Goal: Task Accomplishment & Management: Manage account settings

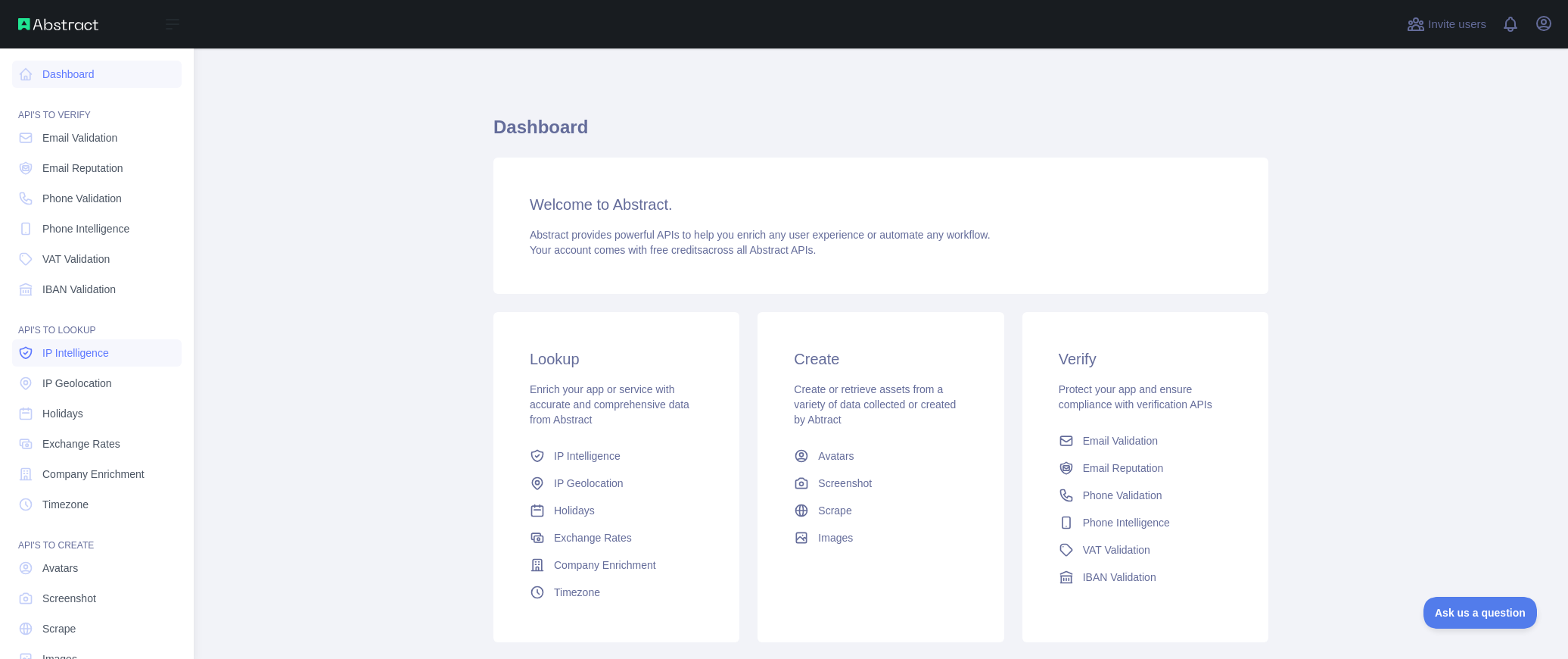
click at [79, 343] on link "IP Intelligence" at bounding box center [97, 352] width 169 height 27
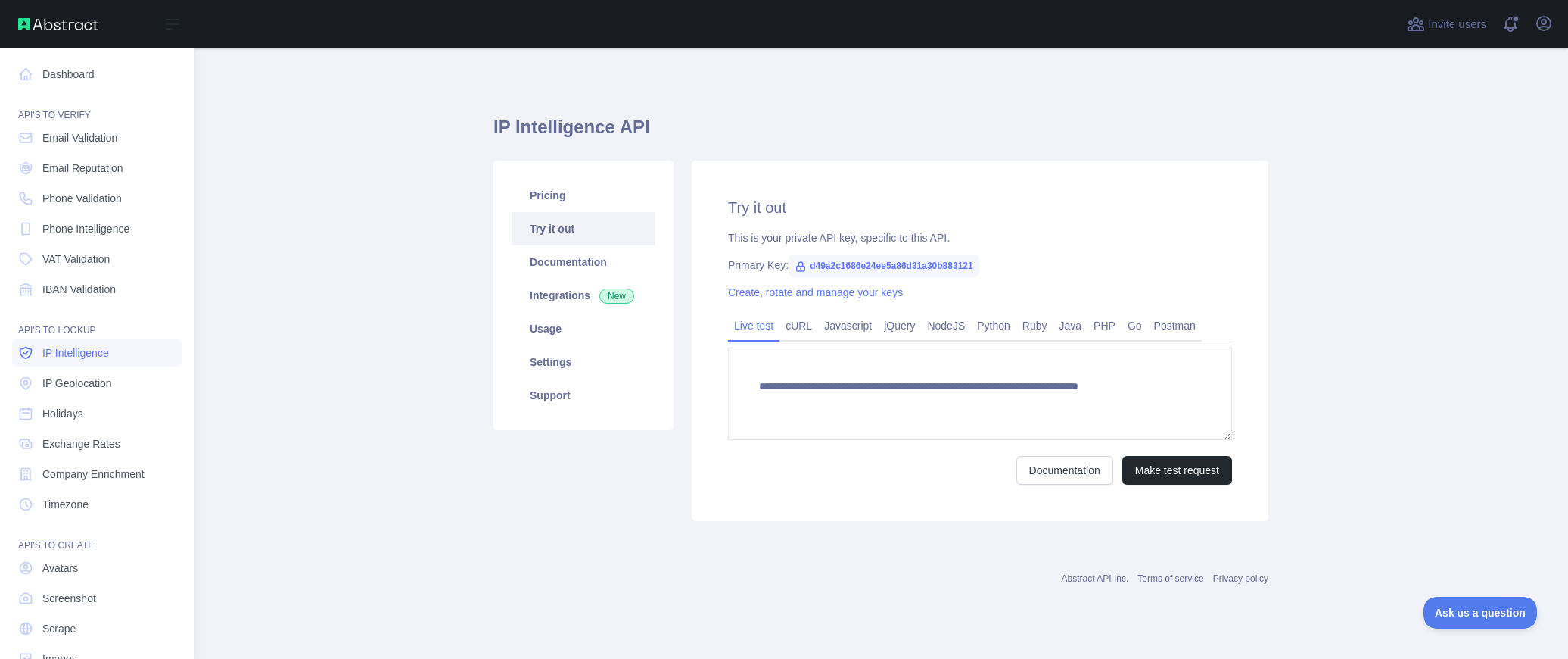
type textarea "**********"
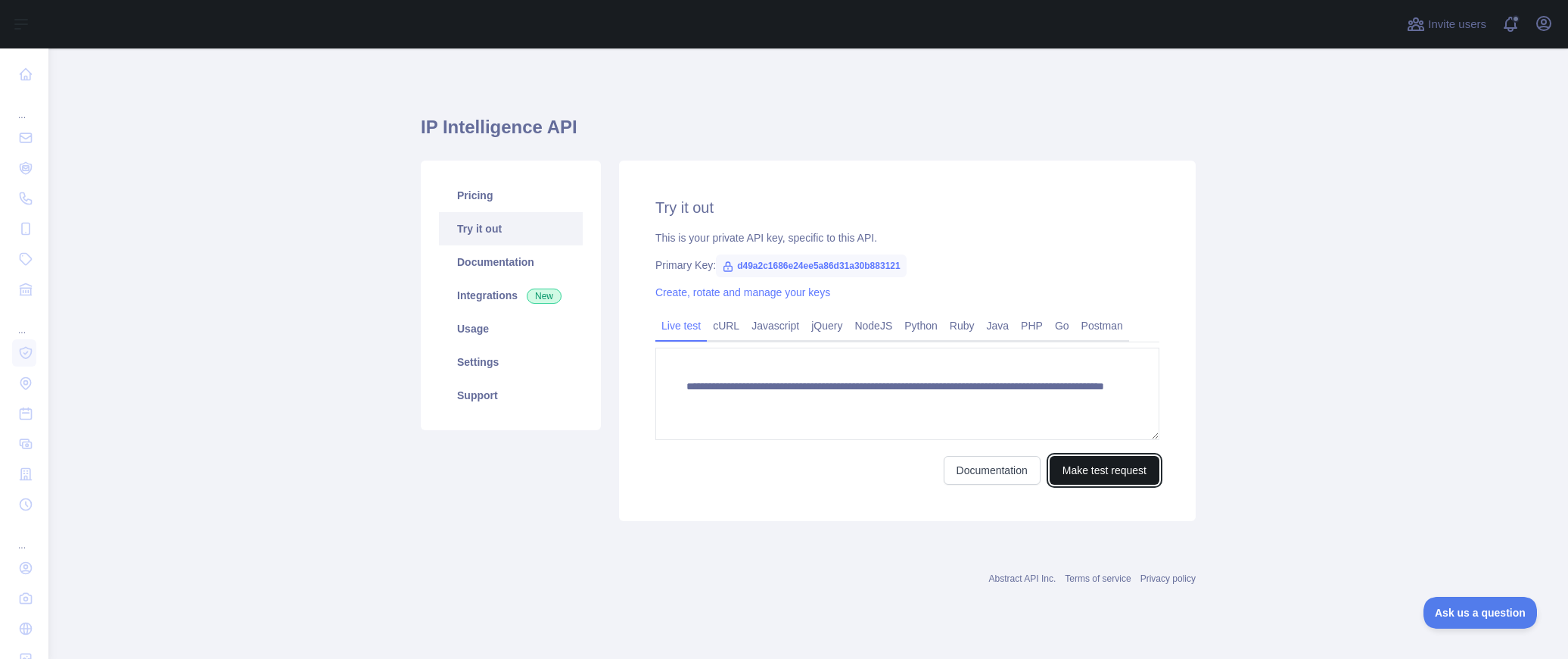
click at [1076, 471] on button "Make test request" at bounding box center [1104, 470] width 110 height 29
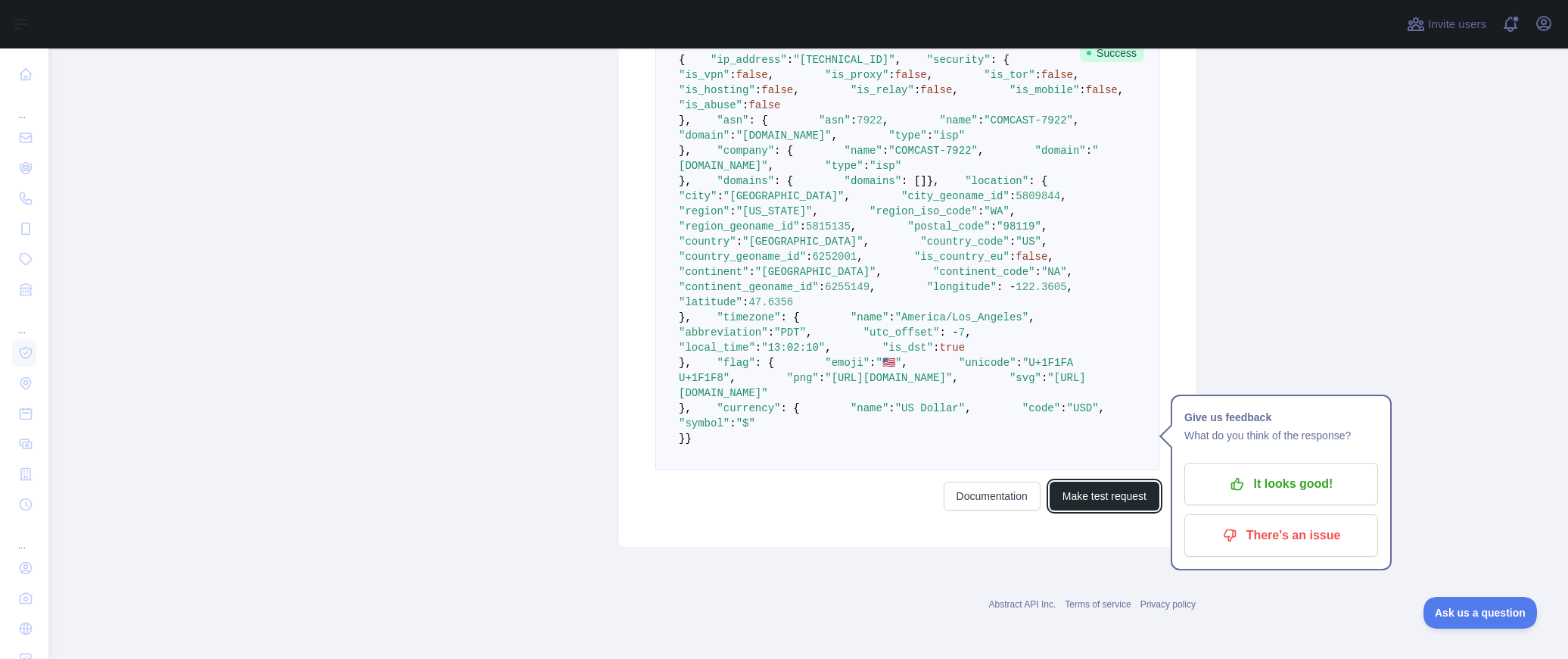
scroll to position [490, 0]
click at [798, 202] on span ""[GEOGRAPHIC_DATA]"" at bounding box center [784, 196] width 121 height 12
click at [813, 217] on span ""[US_STATE]"" at bounding box center [774, 211] width 76 height 12
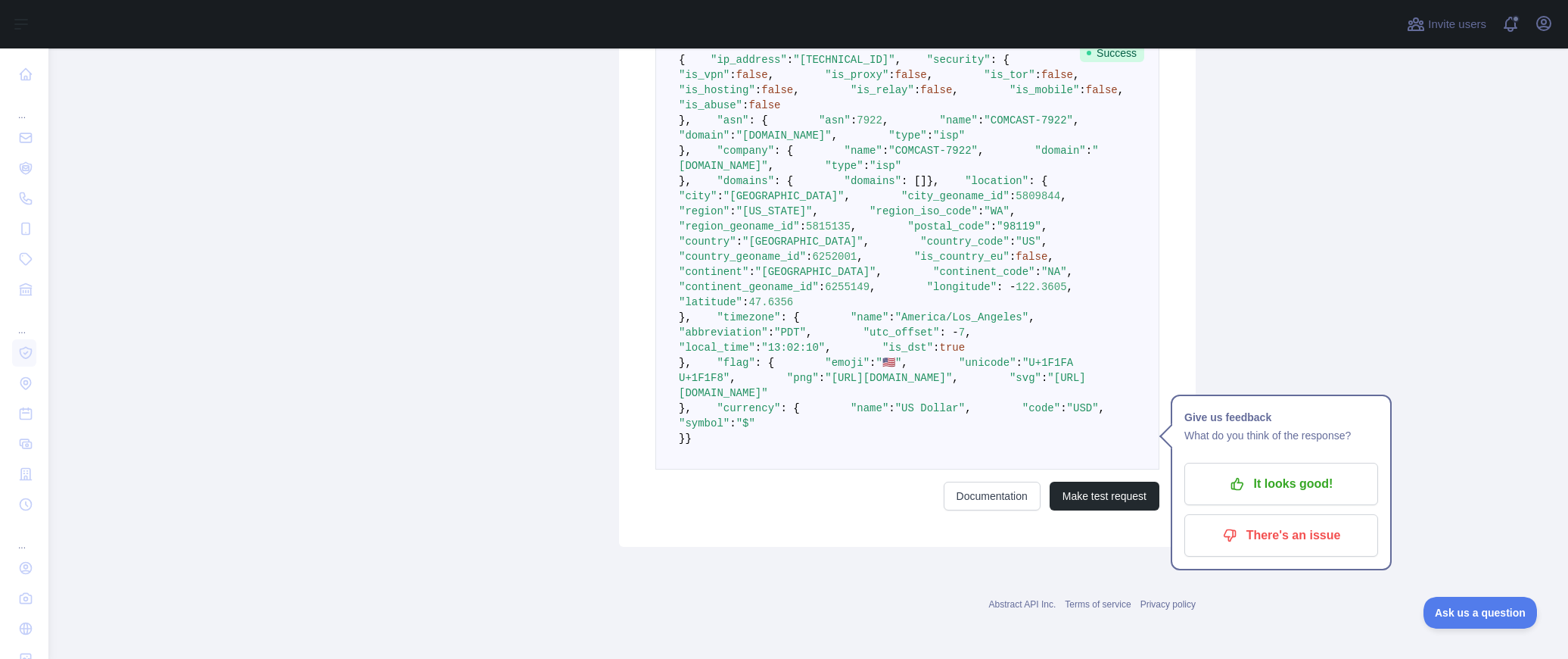
click at [984, 217] on span ""WA"" at bounding box center [996, 211] width 25 height 12
click at [823, 248] on span ""[GEOGRAPHIC_DATA]"" at bounding box center [803, 241] width 121 height 12
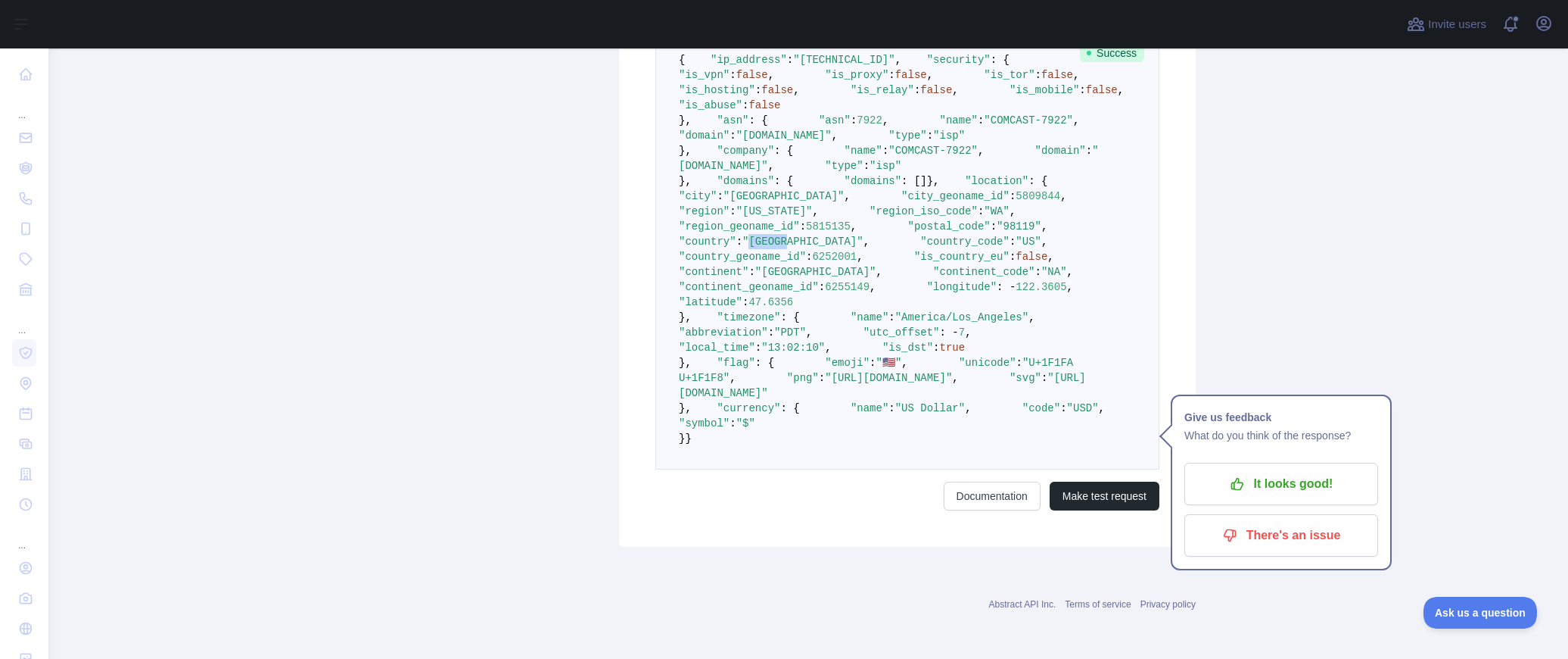
click at [839, 248] on span ""[GEOGRAPHIC_DATA]"" at bounding box center [803, 241] width 121 height 12
click at [1016, 248] on span ""US"" at bounding box center [1028, 241] width 25 height 12
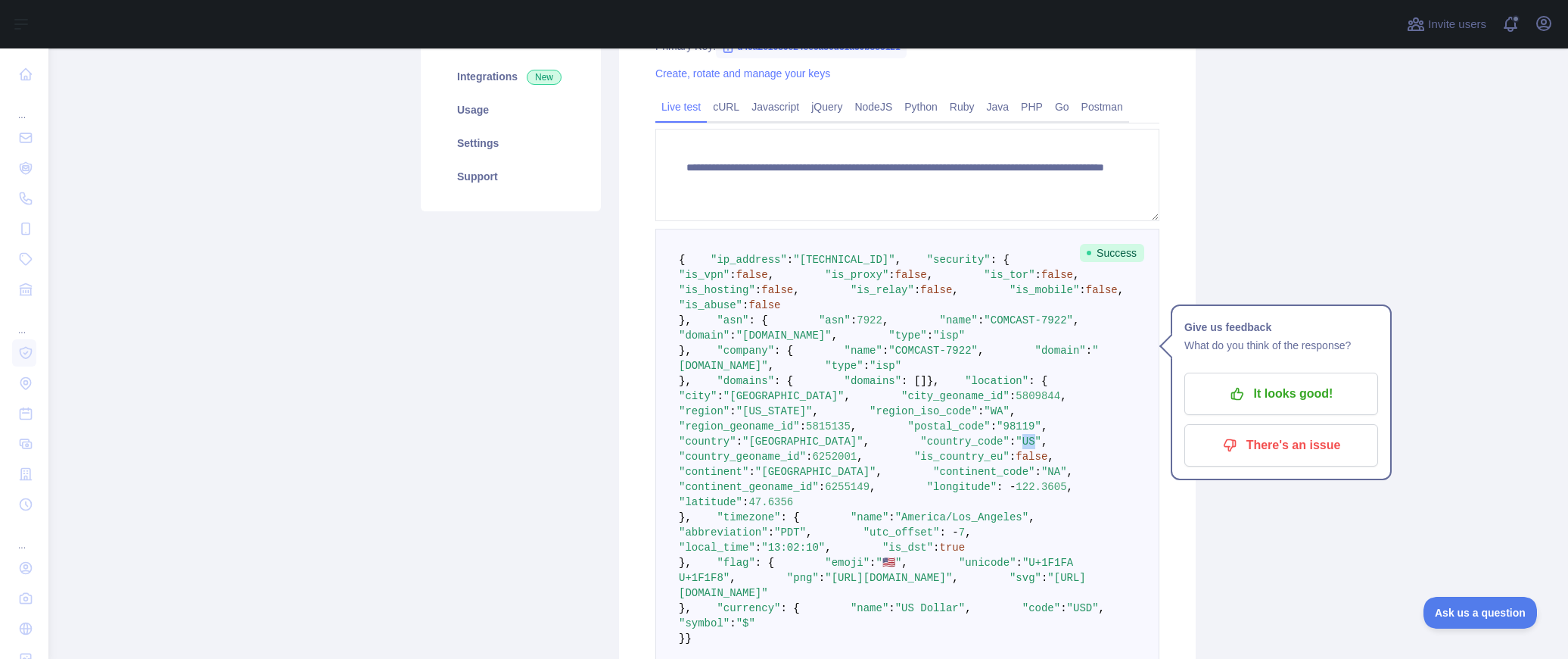
scroll to position [40, 0]
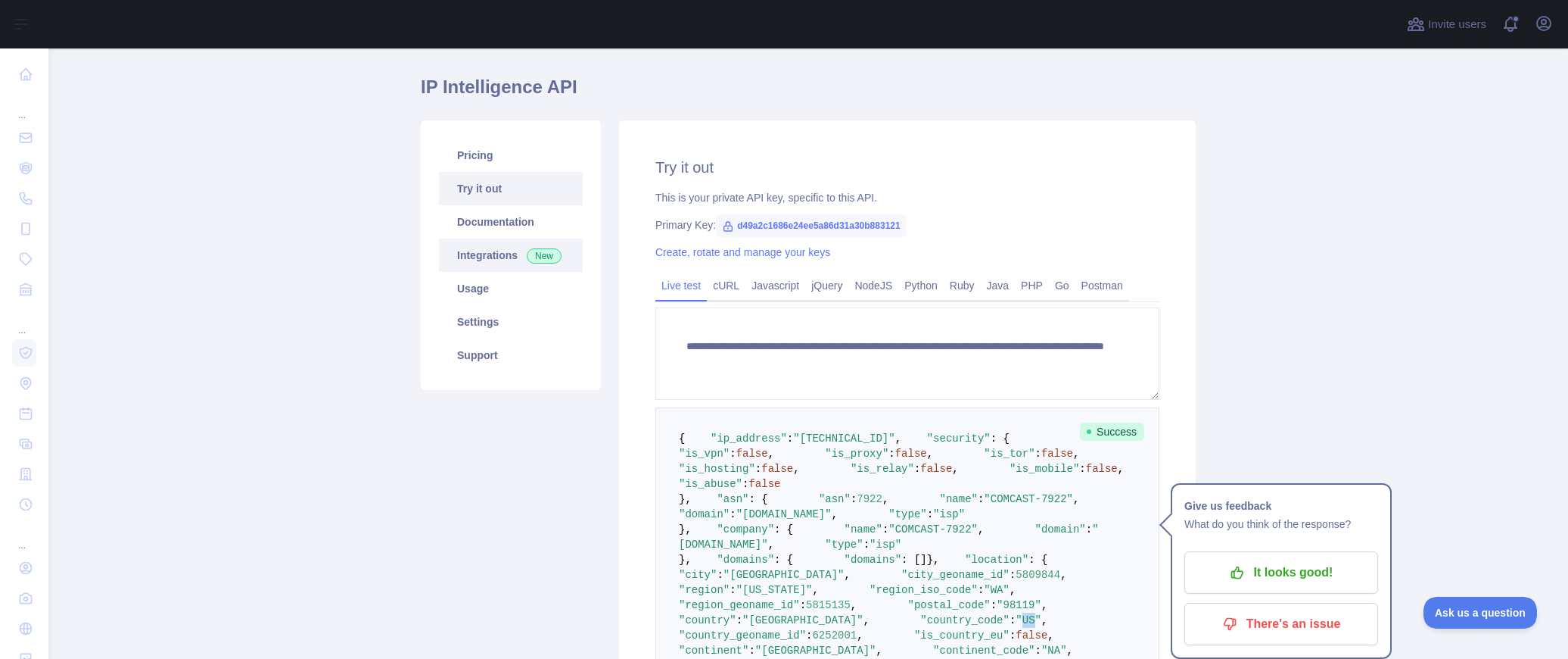
click at [487, 256] on link "Integrations New" at bounding box center [510, 254] width 144 height 33
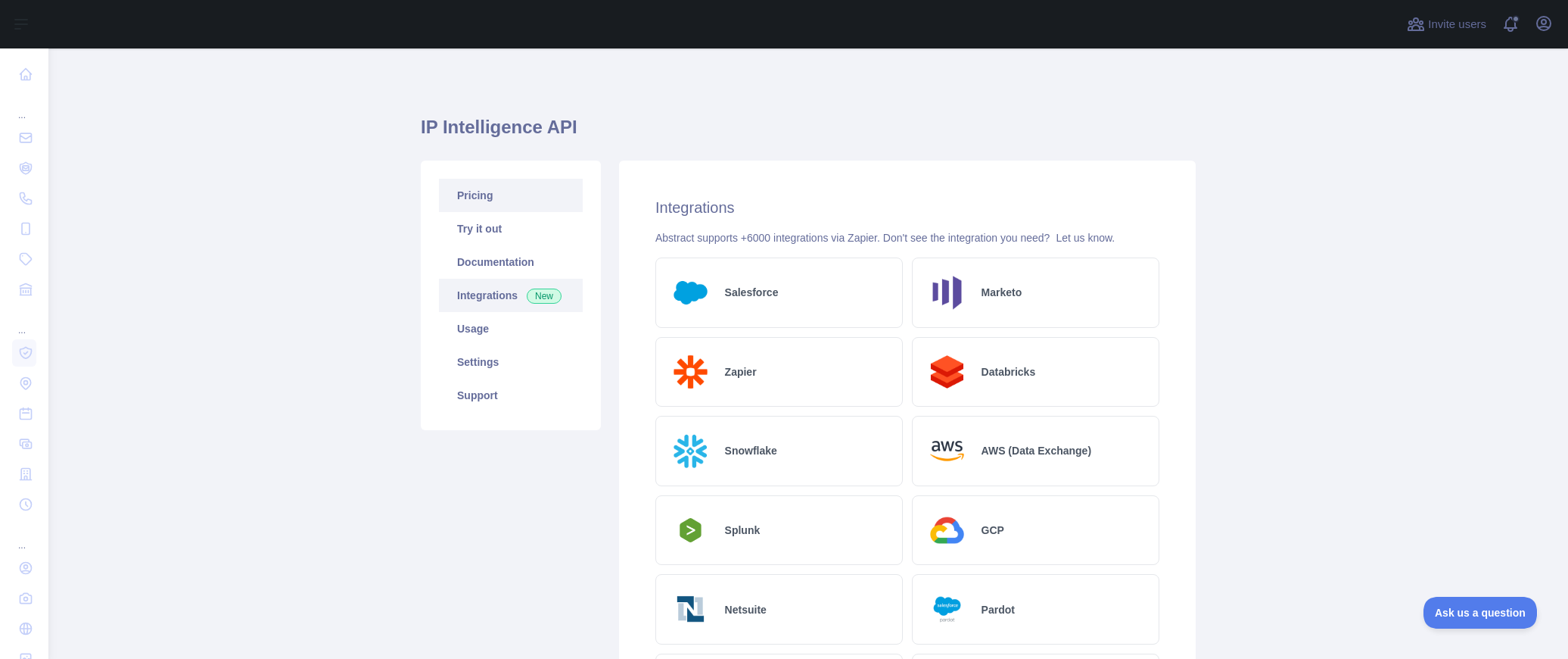
click at [477, 201] on link "Pricing" at bounding box center [510, 195] width 144 height 33
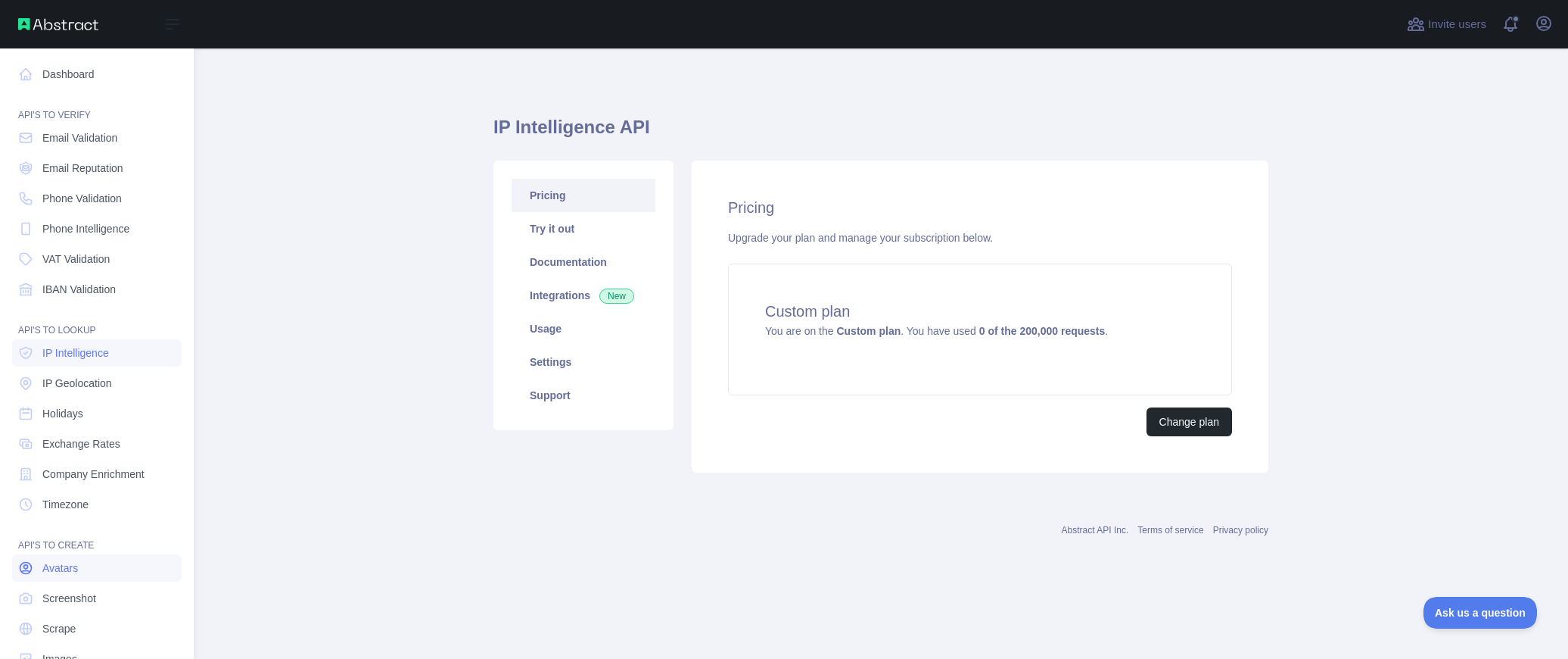
click at [55, 574] on span "Avatars" at bounding box center [60, 568] width 36 height 15
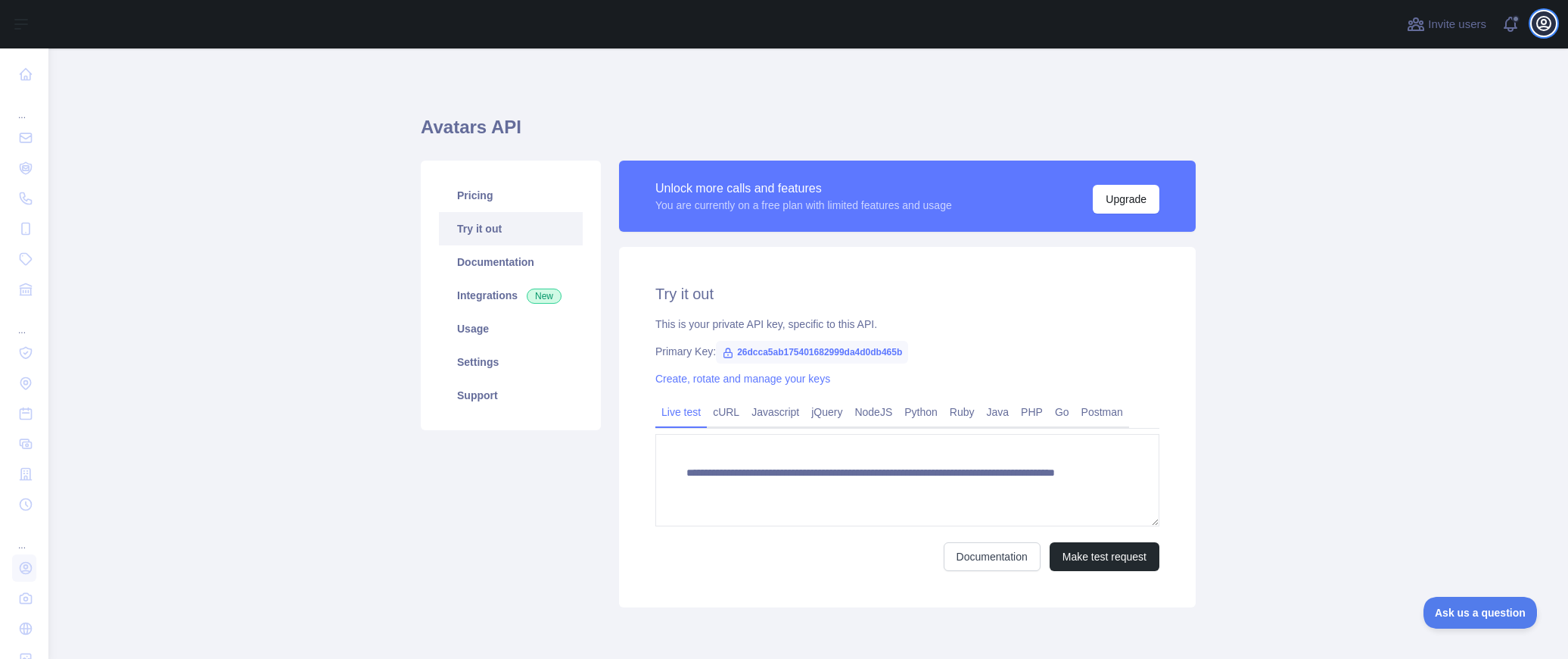
click at [1536, 26] on icon "button" at bounding box center [1544, 23] width 18 height 18
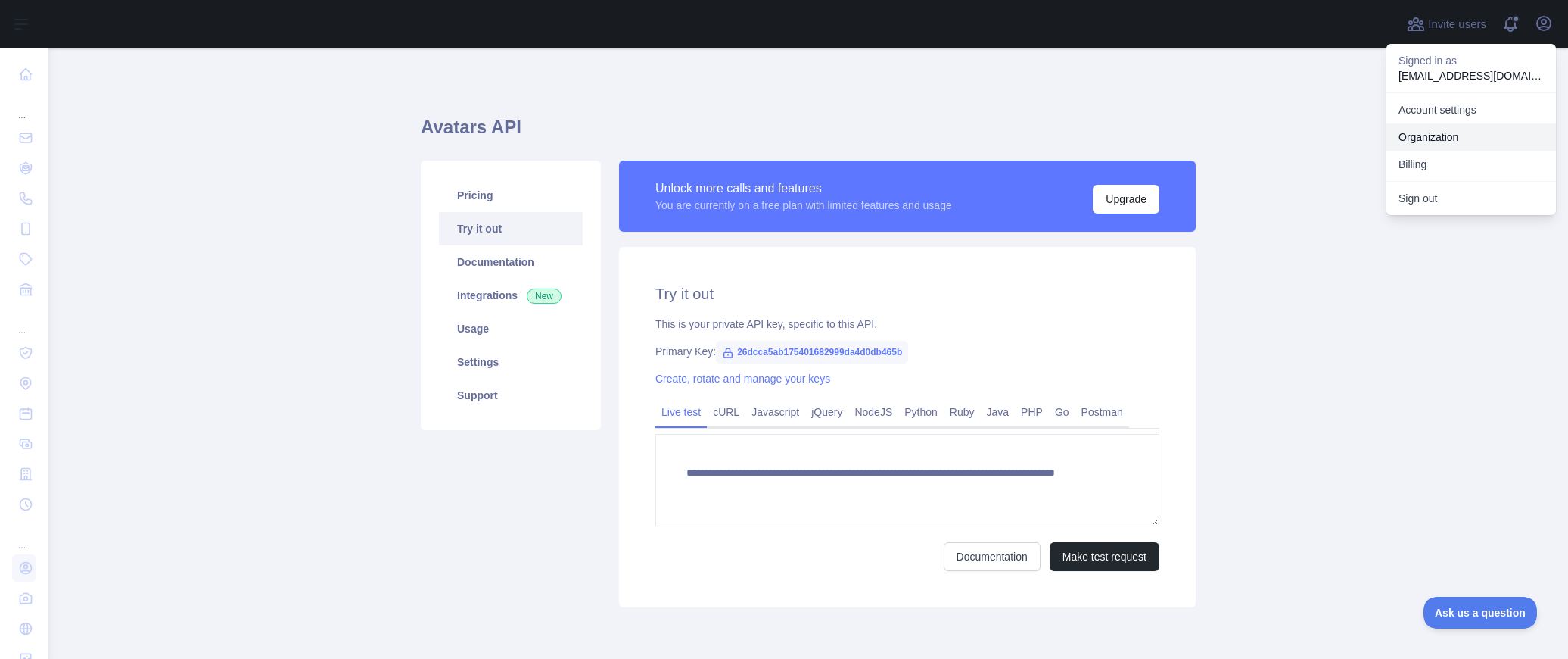
click at [1410, 127] on link "Organization" at bounding box center [1471, 137] width 169 height 27
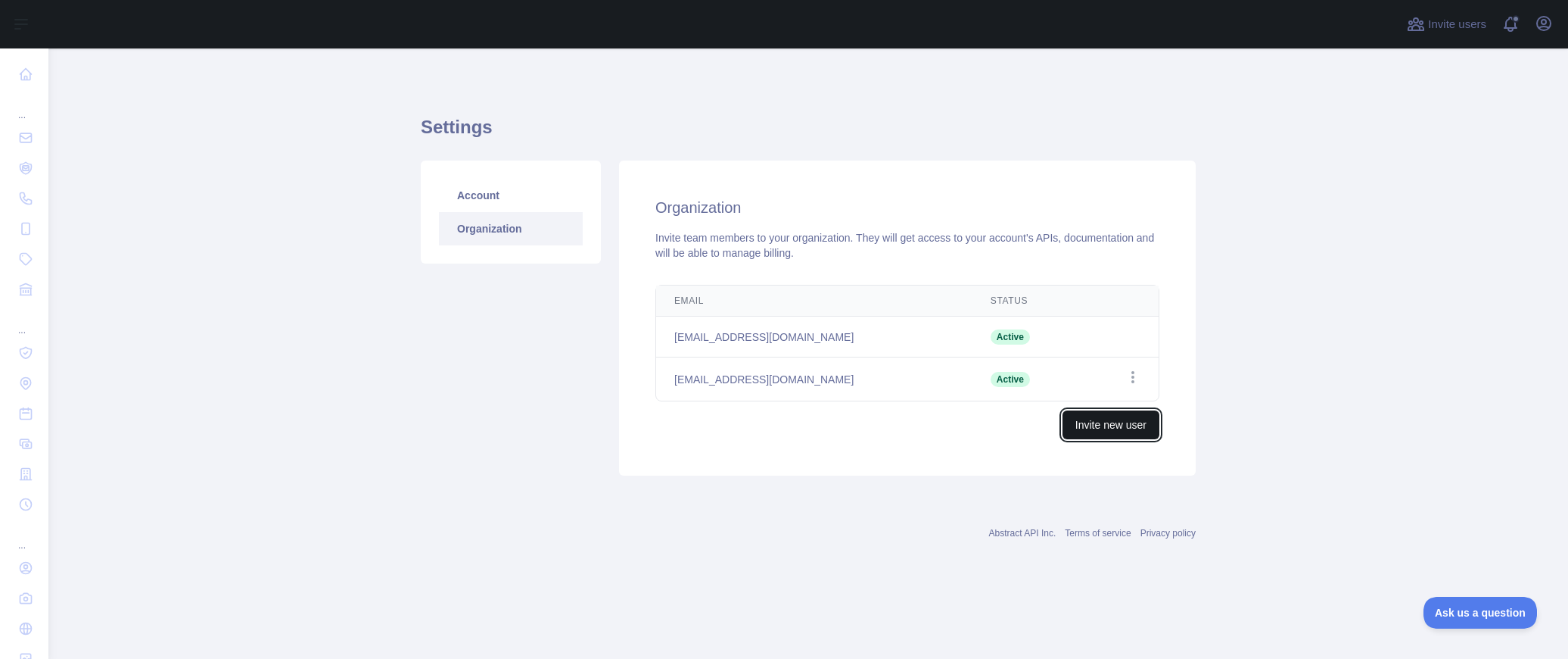
click at [1093, 433] on button "Invite new user" at bounding box center [1111, 425] width 97 height 29
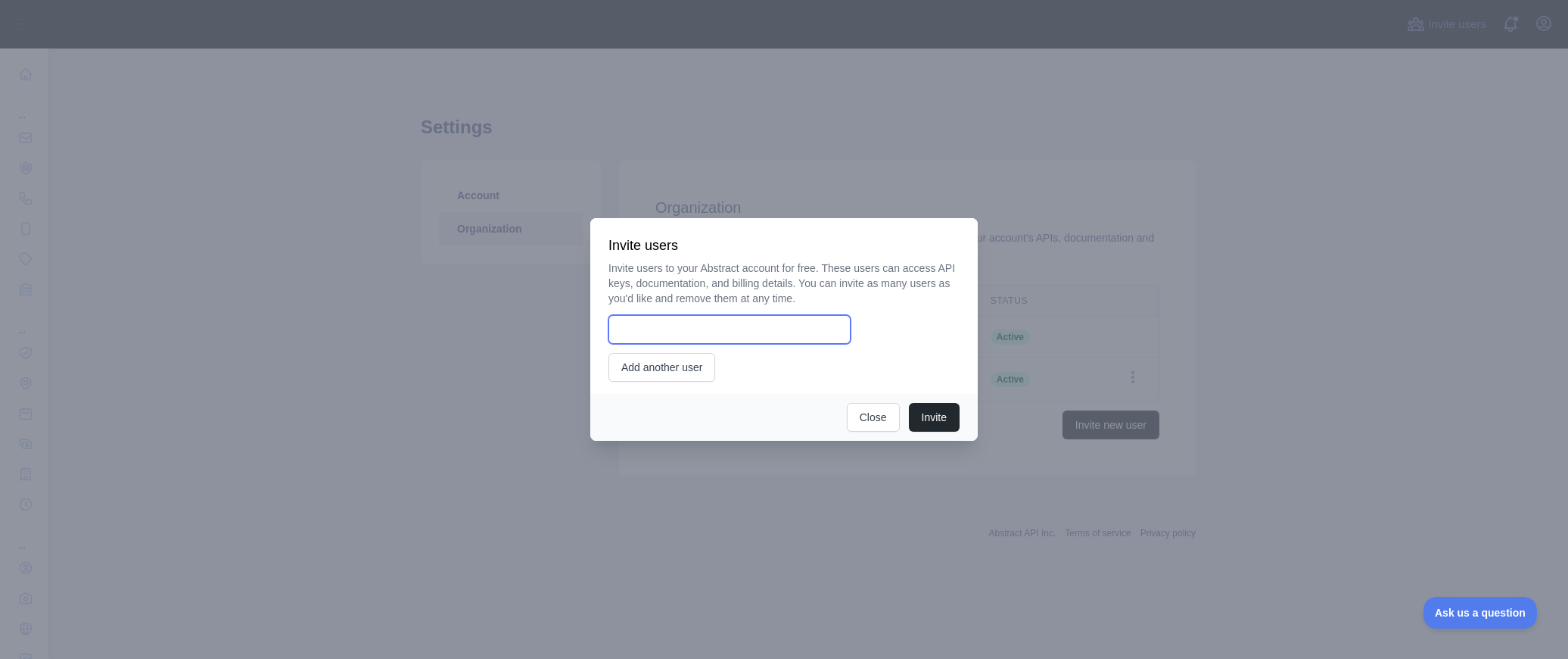
click at [666, 330] on input "email" at bounding box center [729, 330] width 242 height 29
type input "**********"
click at [924, 410] on button "Invite" at bounding box center [935, 417] width 51 height 29
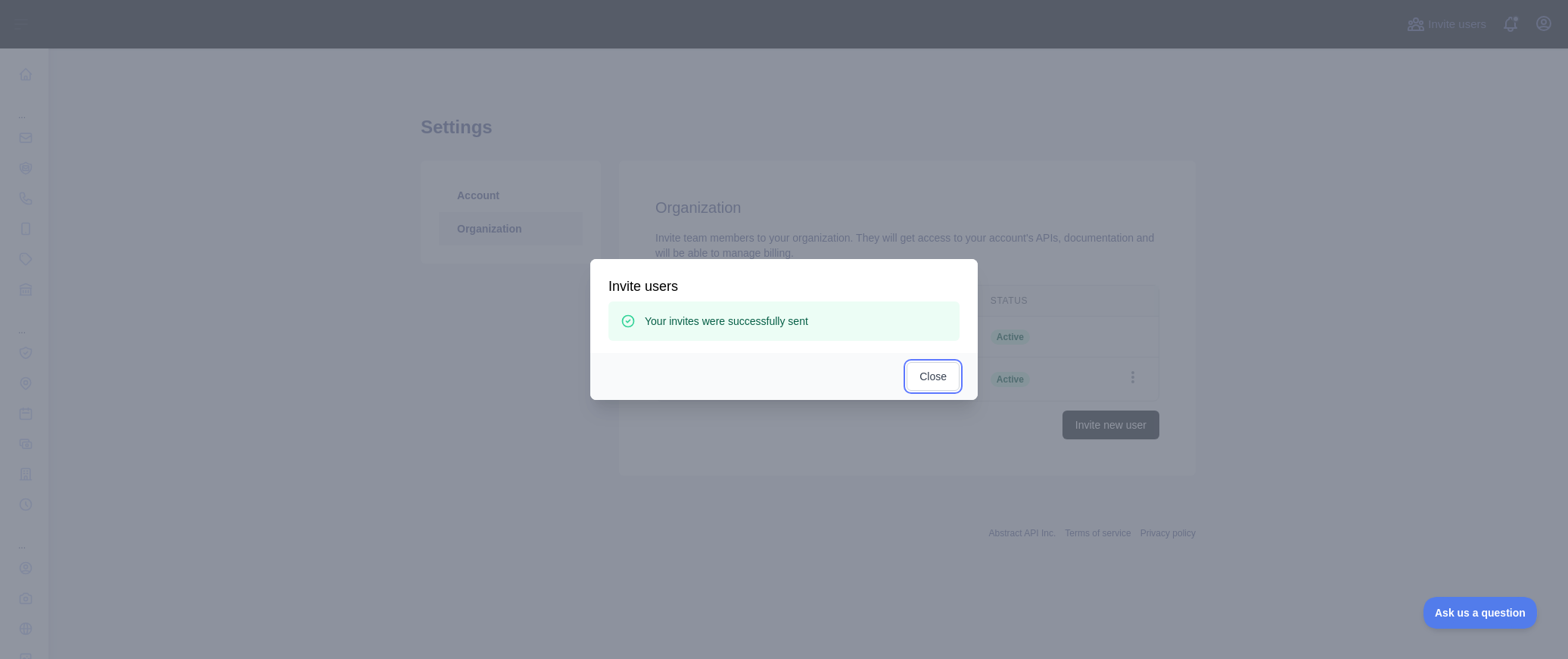
click at [952, 378] on button "Close" at bounding box center [933, 376] width 53 height 29
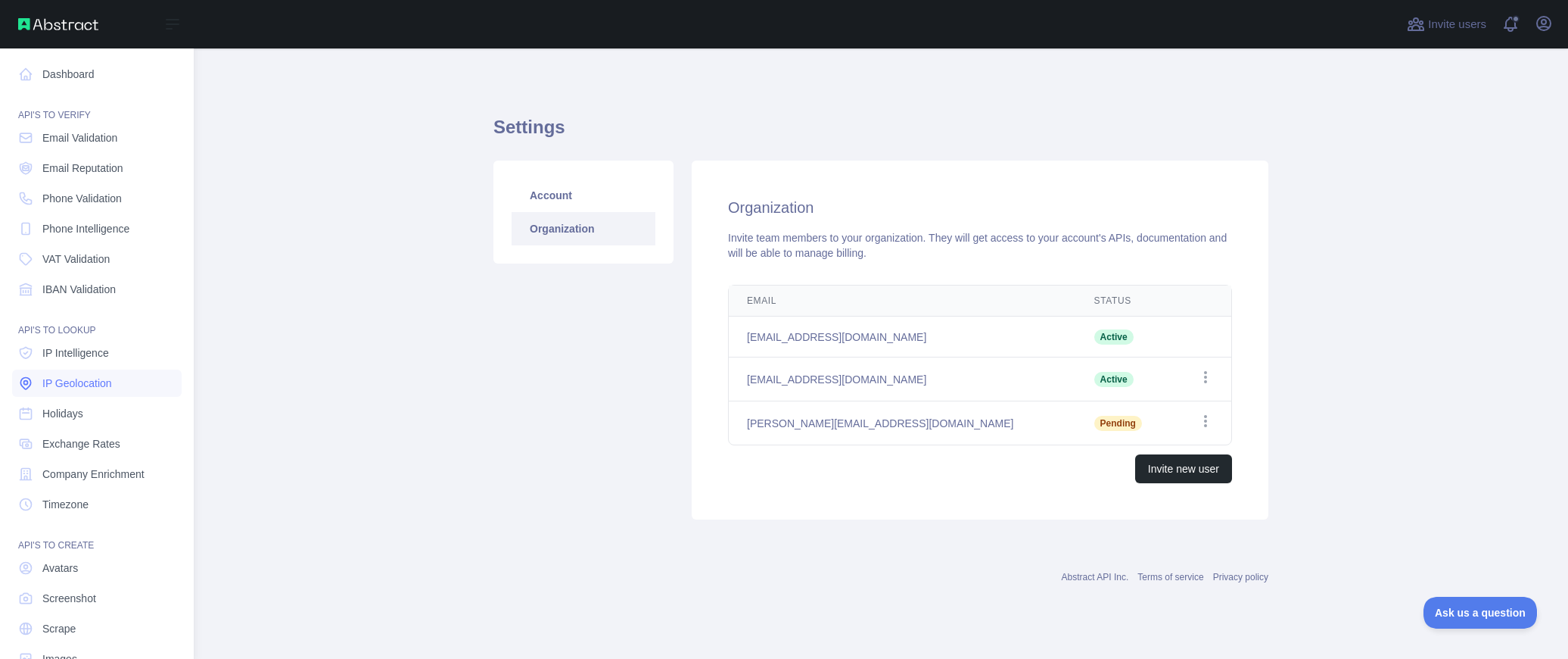
click at [95, 386] on span "IP Geolocation" at bounding box center [77, 383] width 70 height 15
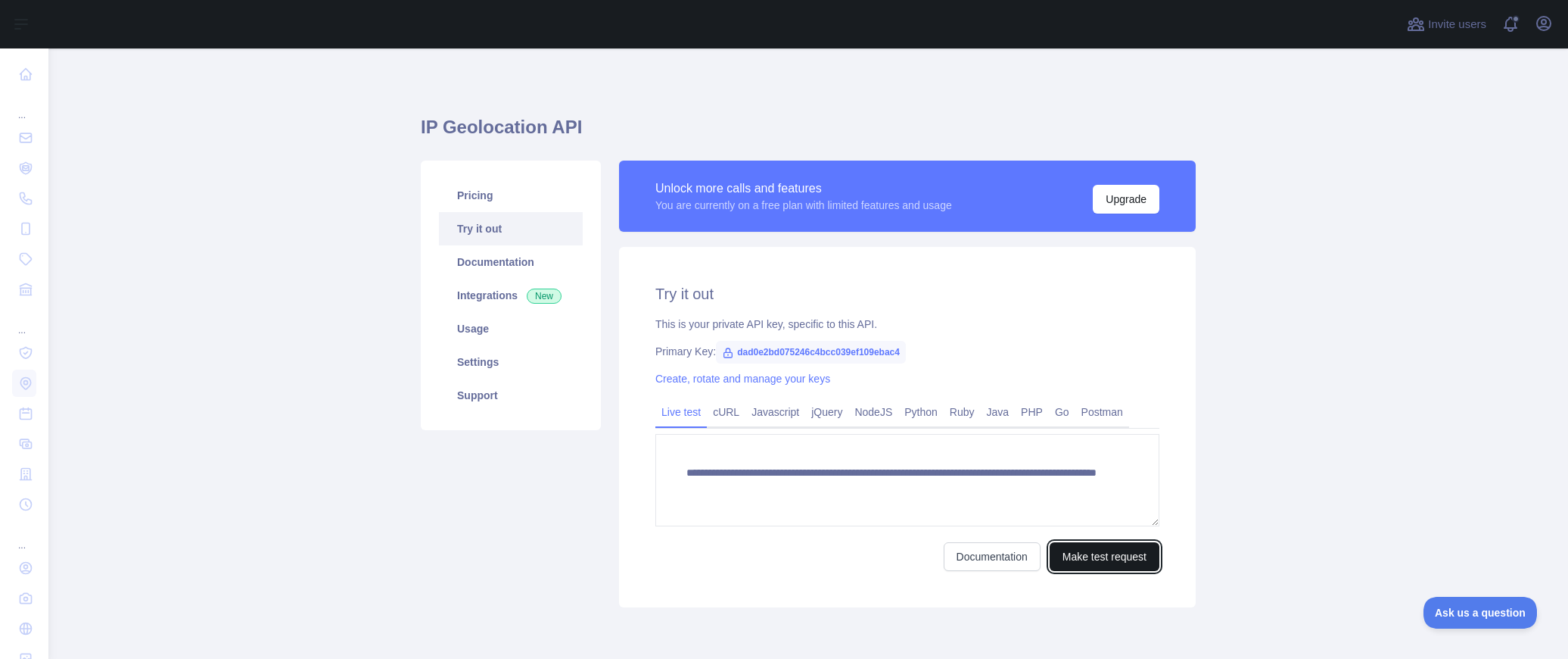
click at [1125, 561] on button "Make test request" at bounding box center [1104, 556] width 110 height 29
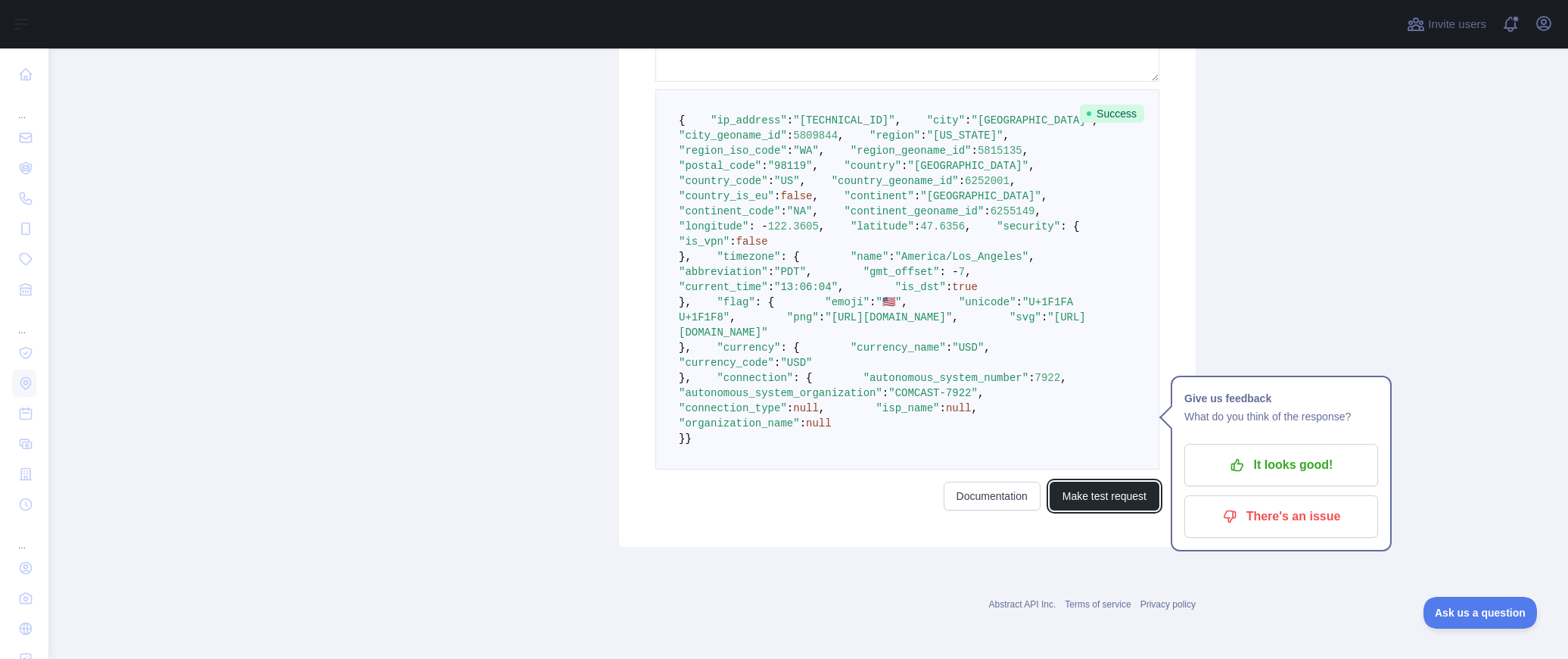
scroll to position [823, 0]
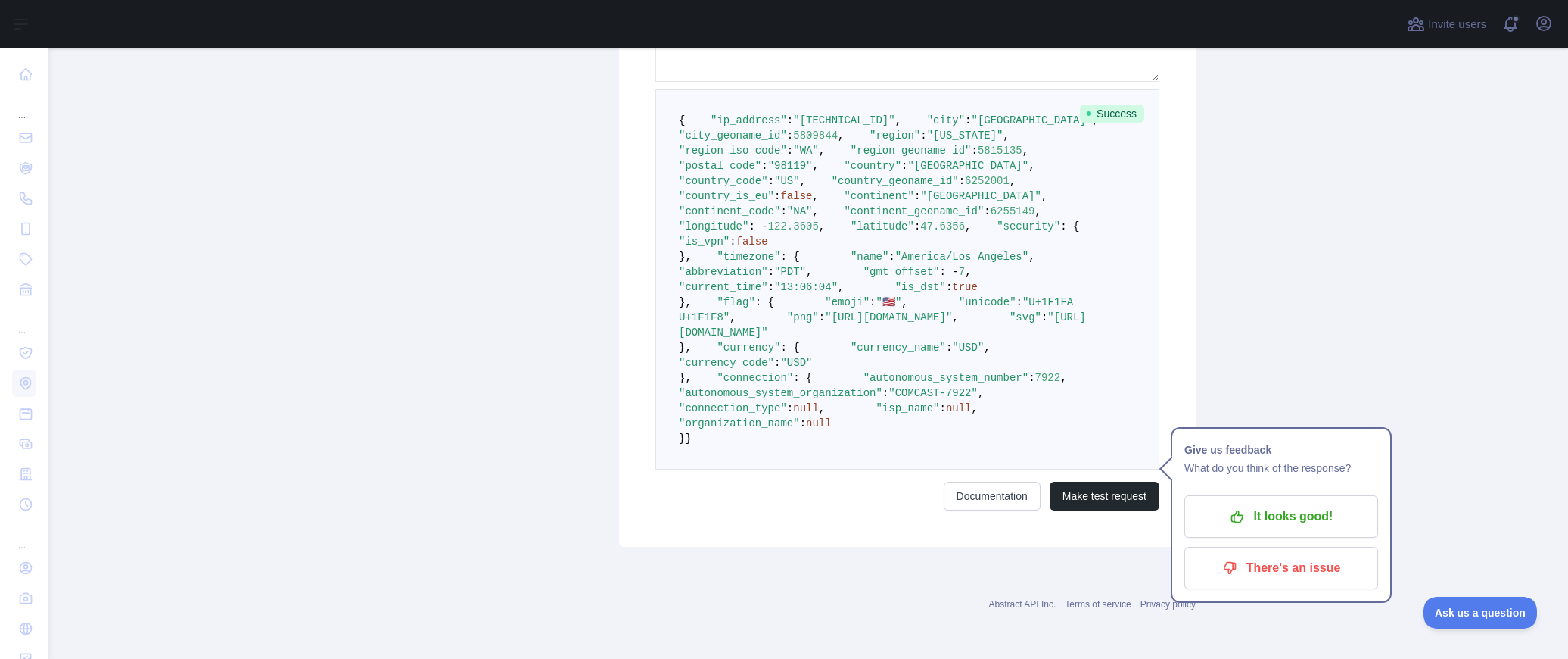
click at [939, 402] on span ":" at bounding box center [942, 408] width 6 height 12
click at [806, 417] on span ":" at bounding box center [803, 423] width 6 height 12
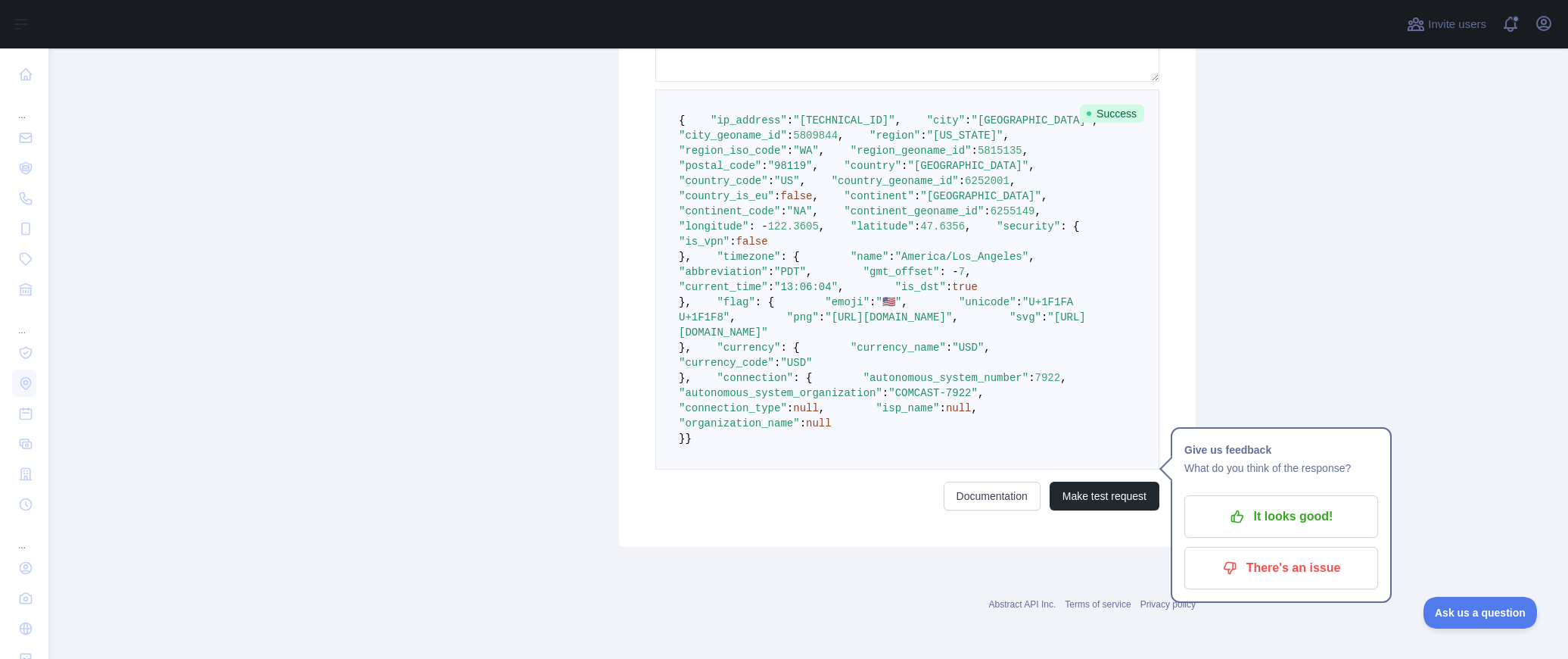
click at [855, 387] on span ""autonomous_system_organization"" at bounding box center [780, 393] width 203 height 12
click at [796, 387] on span ""autonomous_system_organization"" at bounding box center [780, 393] width 203 height 12
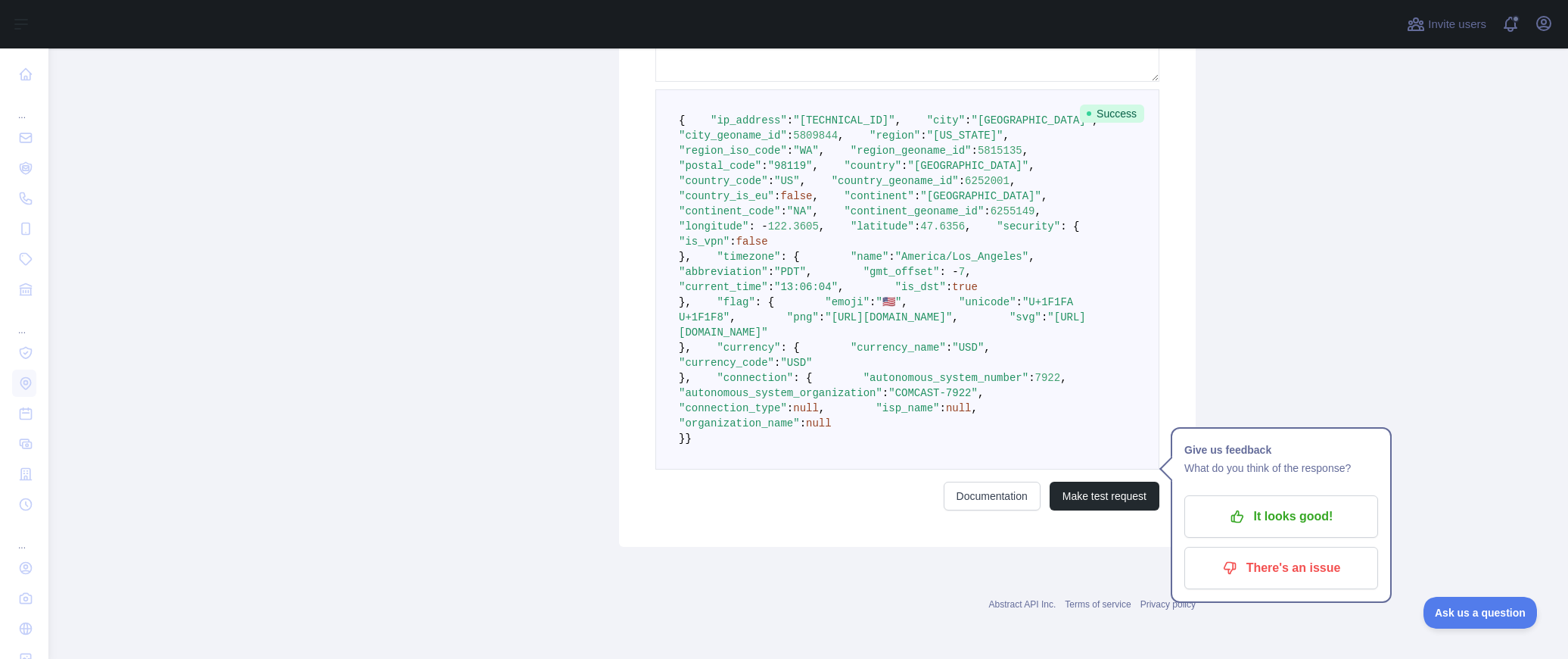
click at [864, 372] on span ""autonomous_system_number"" at bounding box center [946, 378] width 165 height 12
click at [1035, 372] on span "7922" at bounding box center [1048, 378] width 25 height 12
click at [888, 387] on span ":" at bounding box center [886, 393] width 6 height 12
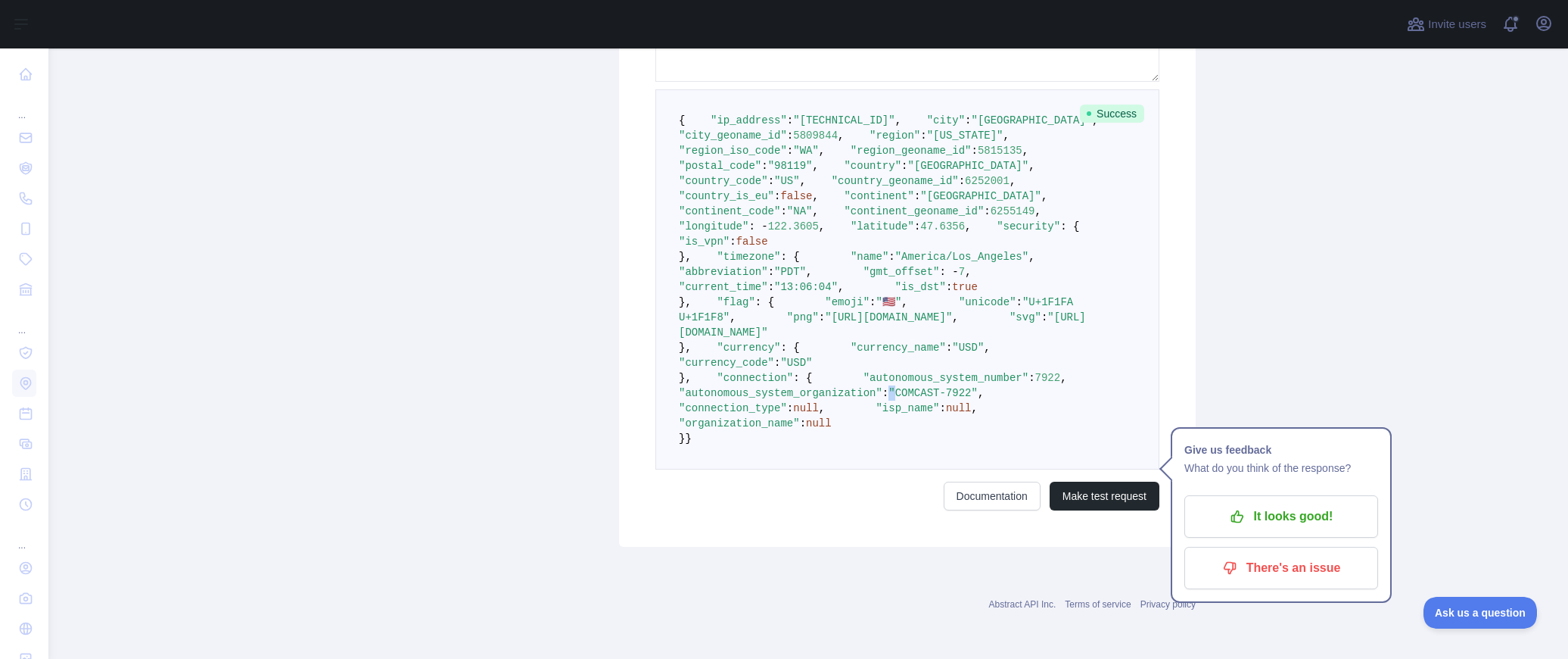
click at [888, 387] on span ":" at bounding box center [886, 393] width 6 height 12
